Goal: Communication & Community: Participate in discussion

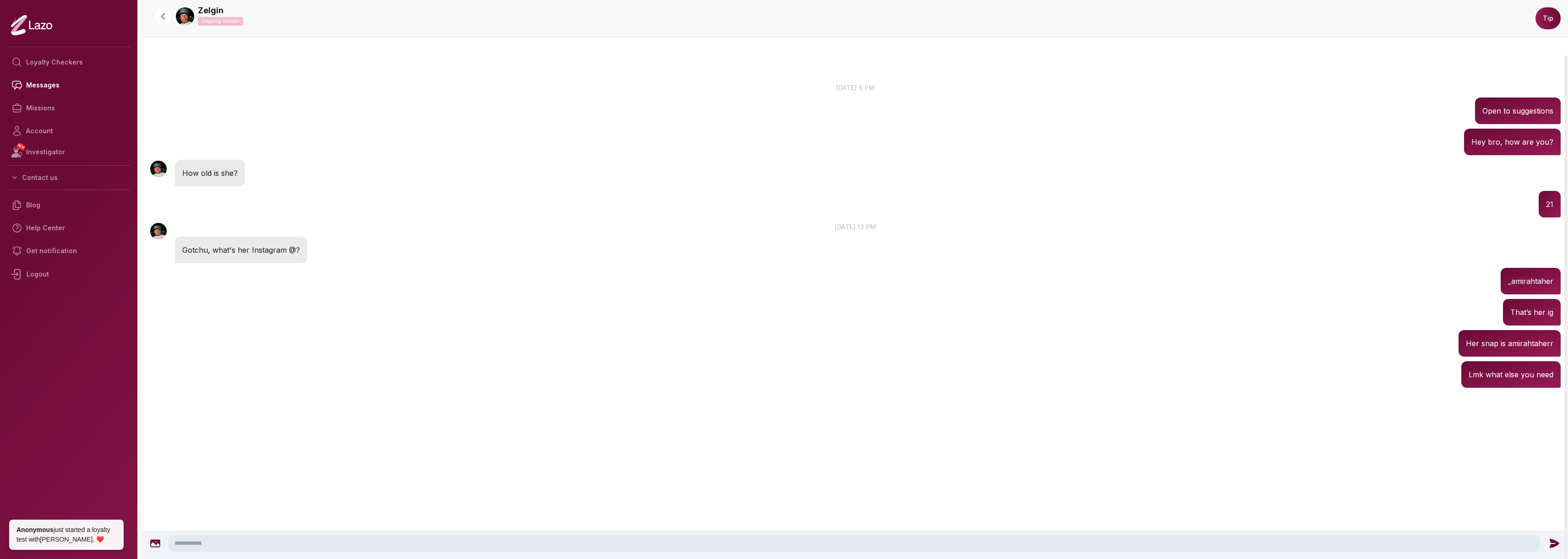
scroll to position [61, 0]
